Goal: Task Accomplishment & Management: Manage account settings

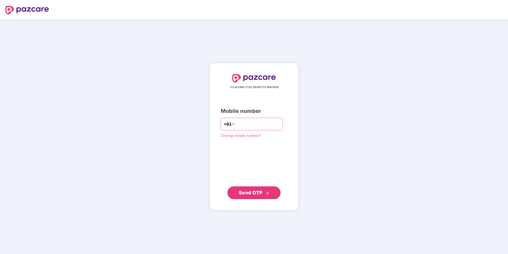
click at [239, 125] on input "number" at bounding box center [258, 124] width 44 height 9
